Goal: Book appointment/travel/reservation

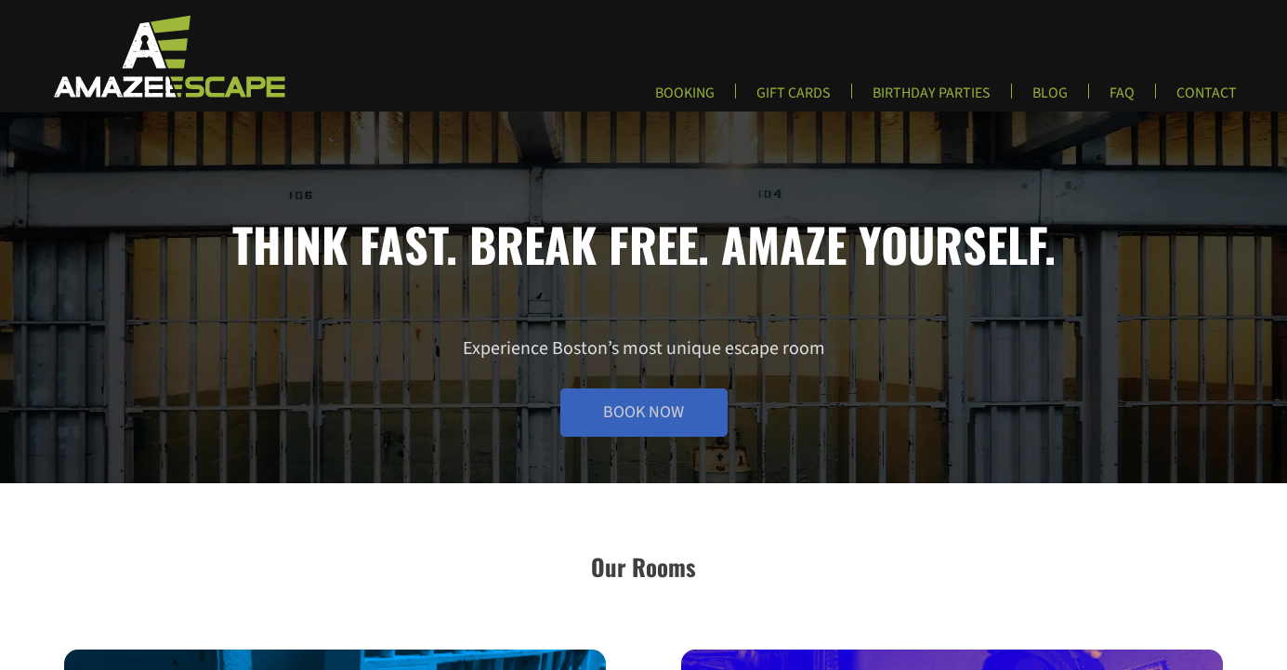
click at [702, 404] on link "Book Now" at bounding box center [643, 412] width 167 height 48
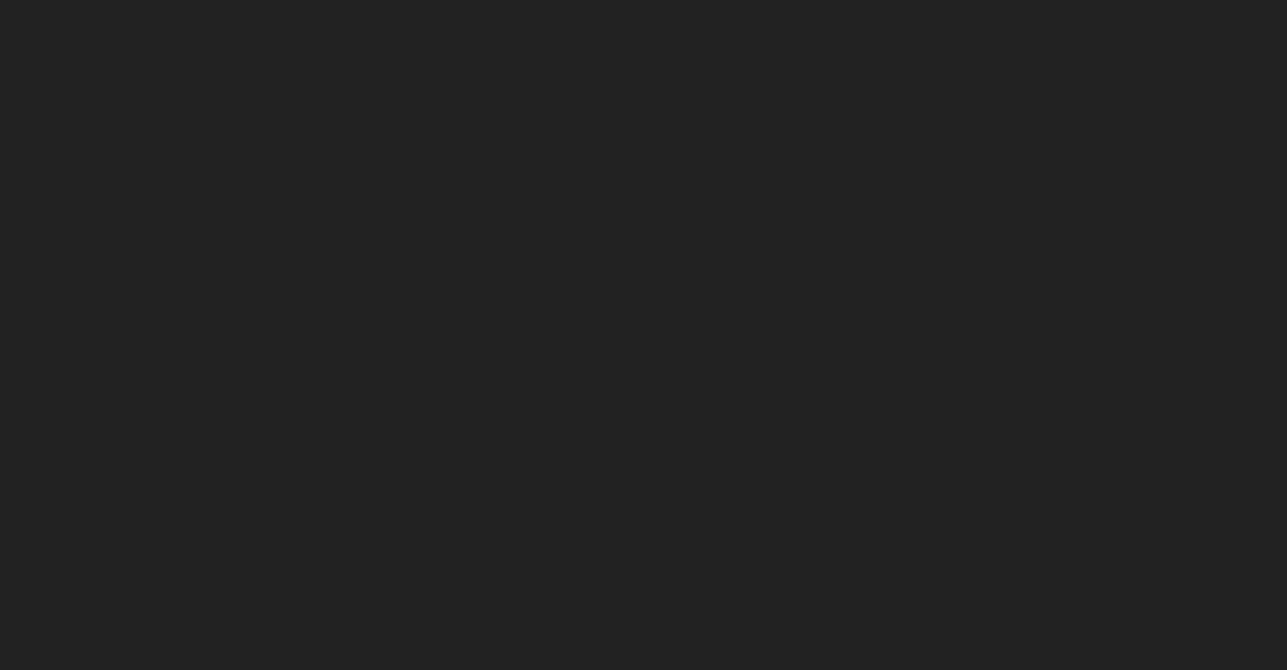
scroll to position [131, 0]
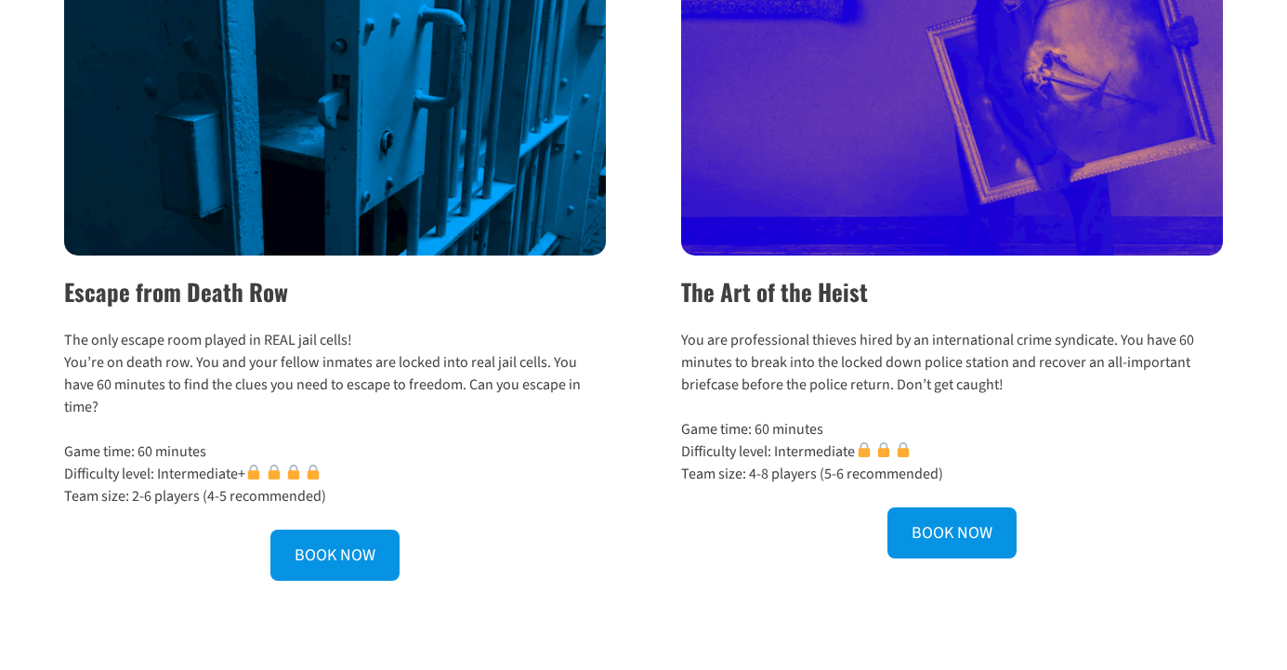
scroll to position [700, 0]
